Goal: Navigation & Orientation: Find specific page/section

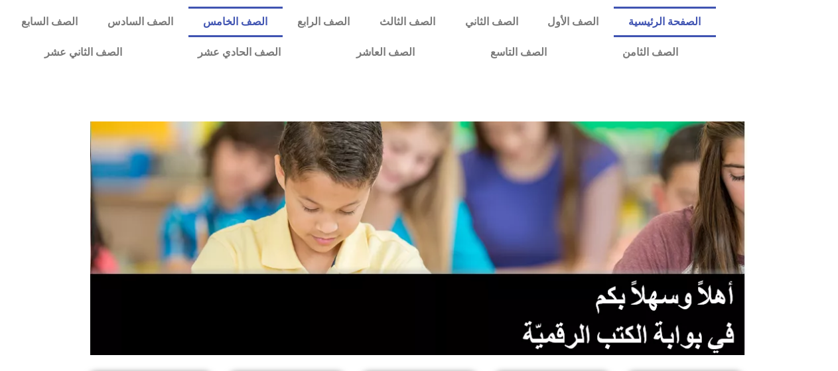
click at [270, 13] on link "الصف الخامس" at bounding box center [236, 22] width 94 height 31
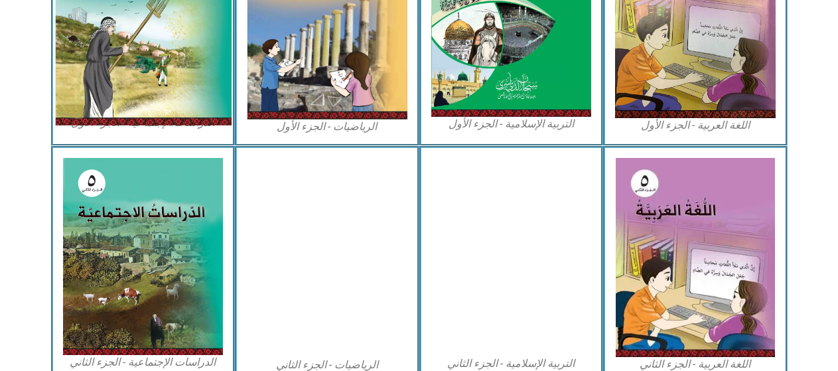
scroll to position [465, 0]
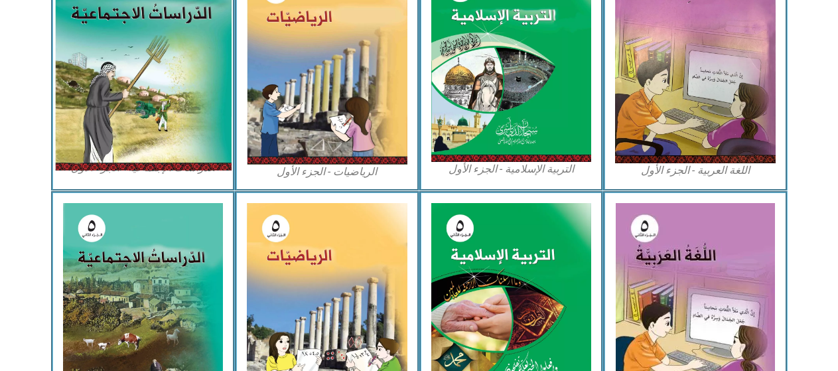
click at [74, 81] on img at bounding box center [142, 62] width 177 height 218
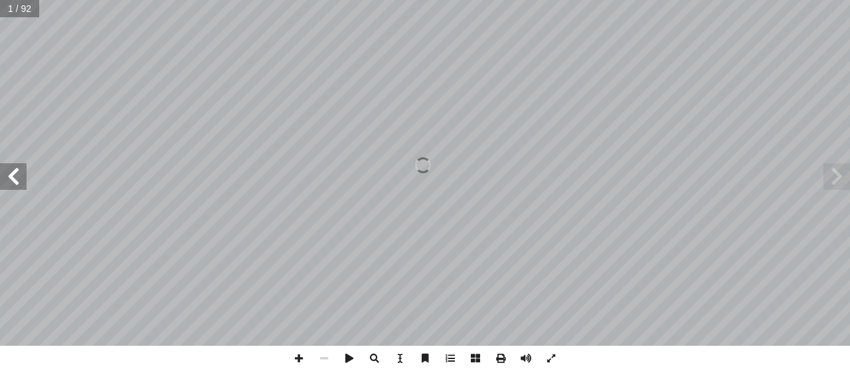
click at [11, 188] on span at bounding box center [13, 176] width 27 height 27
click at [13, 174] on span at bounding box center [13, 176] width 27 height 27
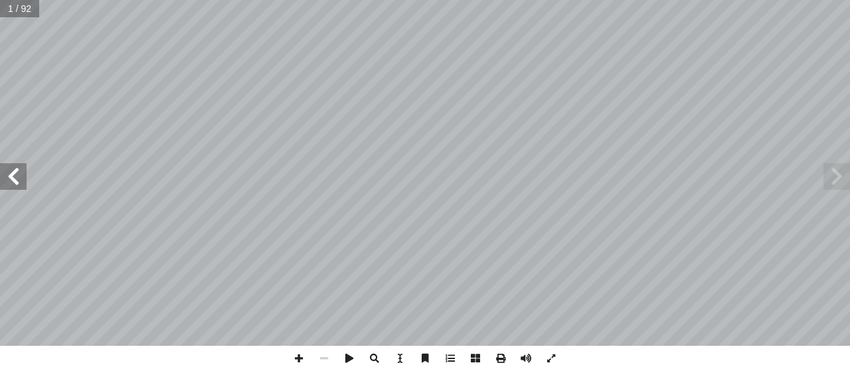
click at [13, 174] on span at bounding box center [13, 176] width 27 height 27
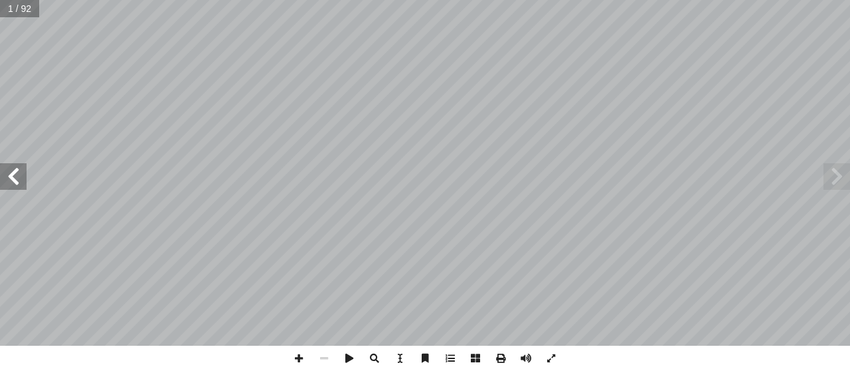
click at [13, 174] on span at bounding box center [13, 176] width 27 height 27
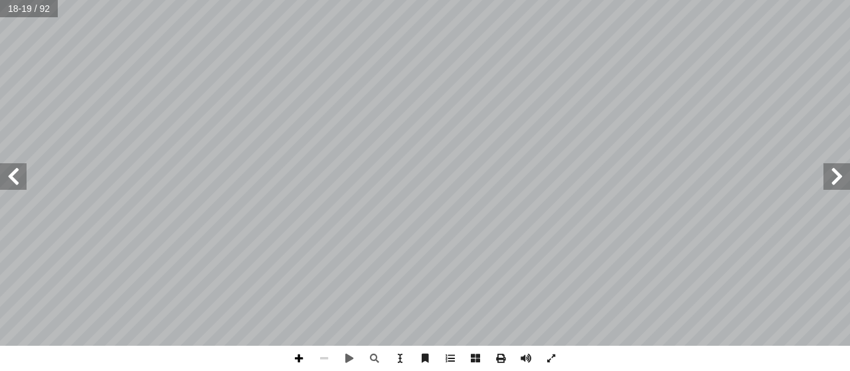
click at [295, 355] on span at bounding box center [298, 358] width 25 height 25
click at [188, 0] on html "الصفحة الرئيسية الصف الأول الصف الثاني الصف الثالث الصف الرابع الصف الخامس الصف…" at bounding box center [425, 60] width 850 height 121
drag, startPoint x: 329, startPoint y: 362, endPoint x: 335, endPoint y: 358, distance: 7.2
click at [335, 358] on span at bounding box center [323, 358] width 25 height 25
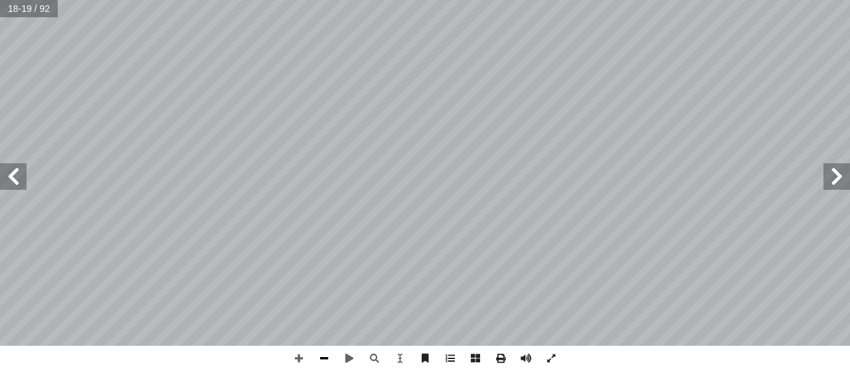
click at [314, 362] on span at bounding box center [323, 358] width 25 height 25
click at [307, 362] on span at bounding box center [298, 358] width 25 height 25
click at [829, 170] on span at bounding box center [836, 176] width 27 height 27
click at [314, 358] on span at bounding box center [323, 358] width 25 height 25
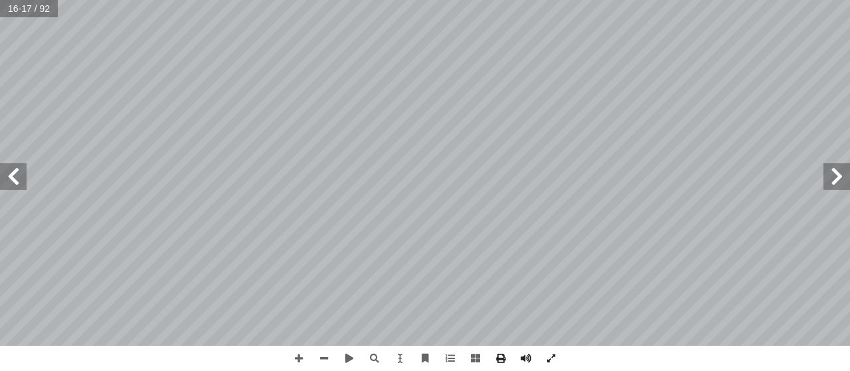
click at [849, 176] on span at bounding box center [836, 176] width 27 height 27
click at [20, 174] on span at bounding box center [13, 176] width 27 height 27
